Goal: Communication & Community: Answer question/provide support

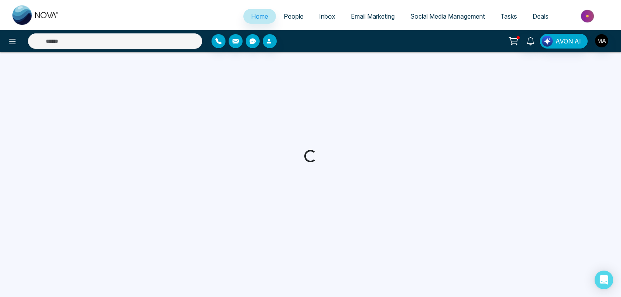
select select "*"
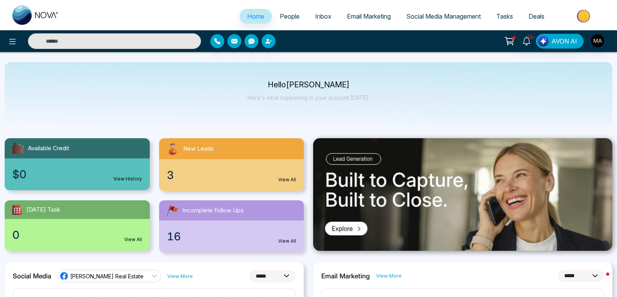
click at [172, 178] on span "3" at bounding box center [170, 175] width 7 height 16
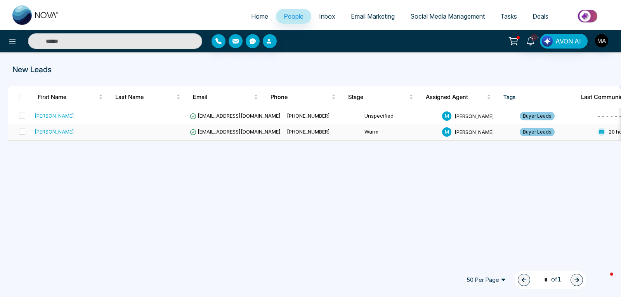
click at [58, 137] on td "Manoj Nadarasa" at bounding box center [70, 132] width 78 height 16
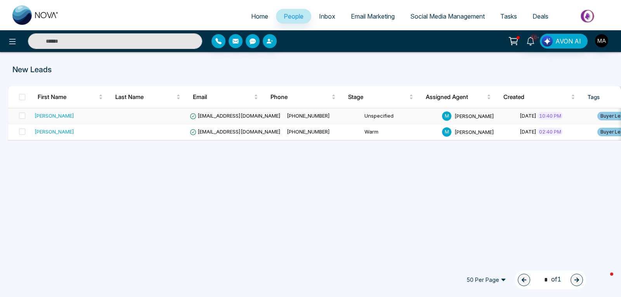
click at [213, 117] on span "hamsha_vas@live.ca" at bounding box center [235, 116] width 91 height 6
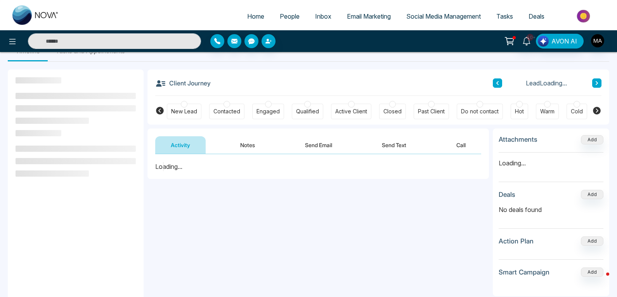
scroll to position [39, 0]
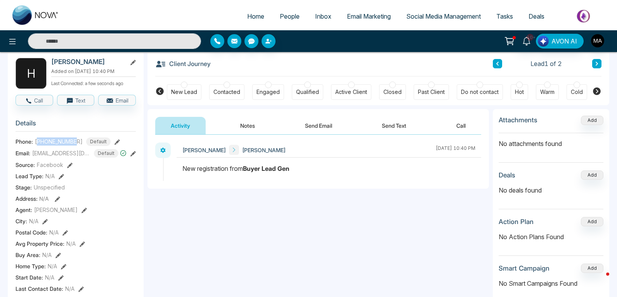
drag, startPoint x: 77, startPoint y: 146, endPoint x: 38, endPoint y: 146, distance: 38.4
click at [38, 146] on span "+16477733542" at bounding box center [59, 141] width 48 height 8
click at [73, 103] on icon "button" at bounding box center [69, 100] width 7 height 7
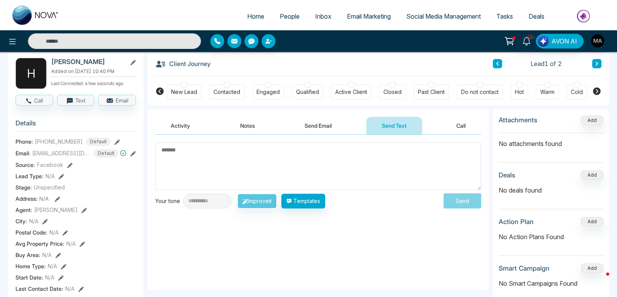
click at [191, 150] on textarea at bounding box center [318, 167] width 326 height 48
type textarea "*"
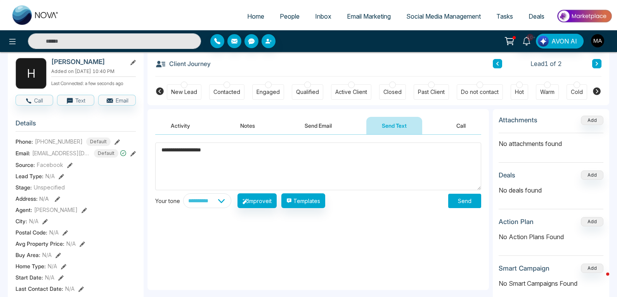
click at [170, 162] on textarea "**********" at bounding box center [318, 167] width 326 height 48
paste textarea "**********"
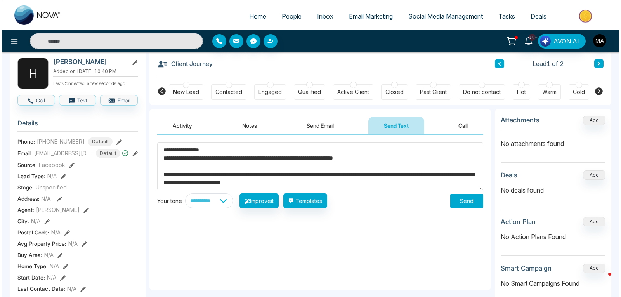
scroll to position [119, 0]
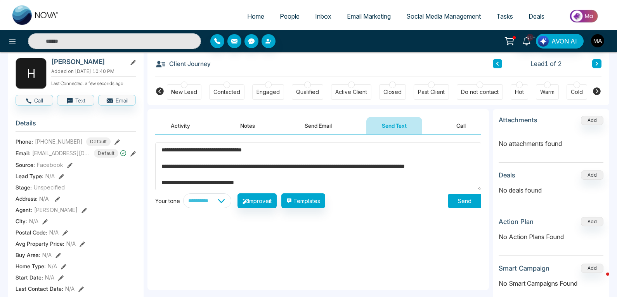
type textarea "**********"
click at [464, 203] on button "Send" at bounding box center [464, 201] width 33 height 14
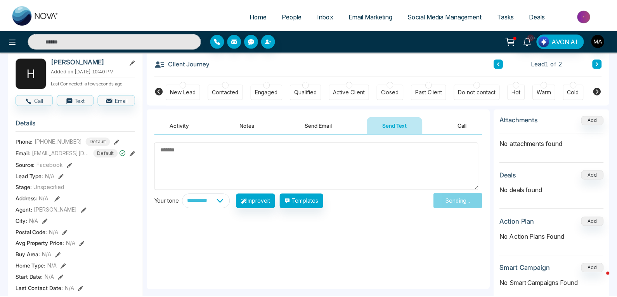
scroll to position [0, 0]
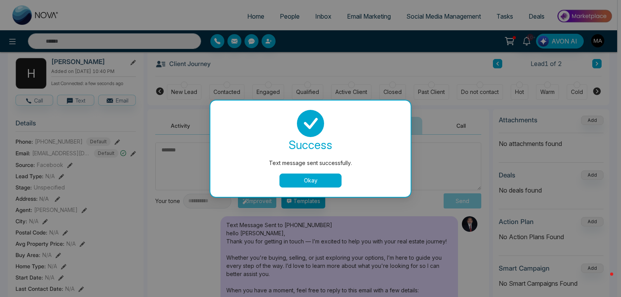
click at [324, 179] on button "Okay" at bounding box center [311, 181] width 62 height 14
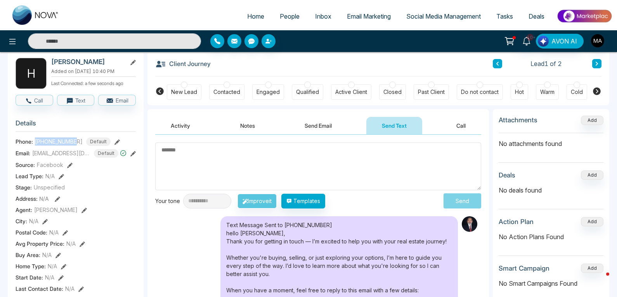
drag, startPoint x: 76, startPoint y: 146, endPoint x: 36, endPoint y: 144, distance: 40.4
click at [36, 144] on span "+16477733542" at bounding box center [59, 141] width 48 height 8
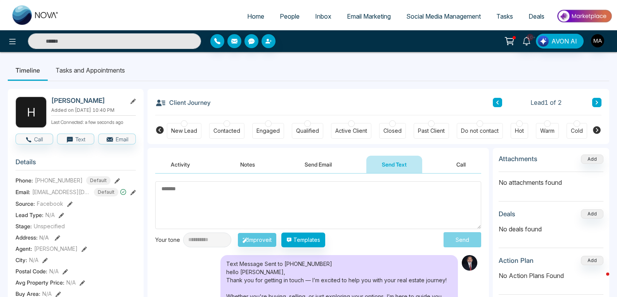
click at [260, 212] on textarea at bounding box center [318, 205] width 326 height 48
click at [599, 39] on img "button" at bounding box center [597, 40] width 13 height 13
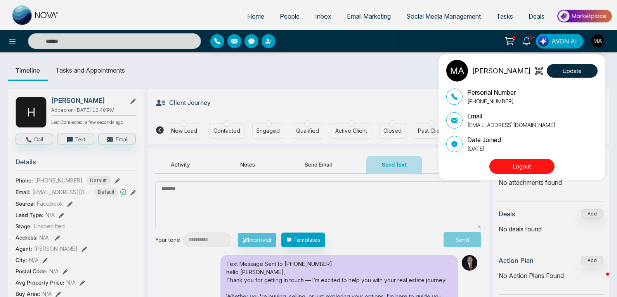
click at [530, 167] on button "Logout" at bounding box center [522, 166] width 65 height 15
